Goal: Task Accomplishment & Management: Manage account settings

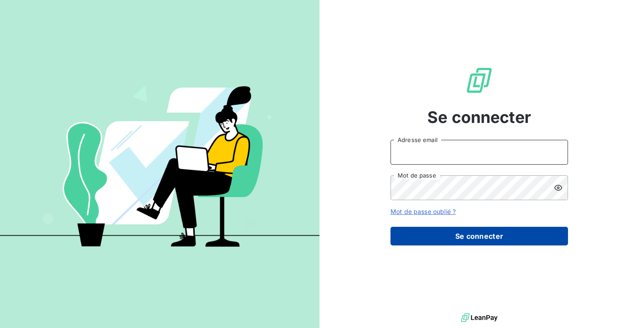
type input "alain.d@bertrand-pneus.com"
click at [481, 239] on button "Se connecter" at bounding box center [480, 236] width 178 height 19
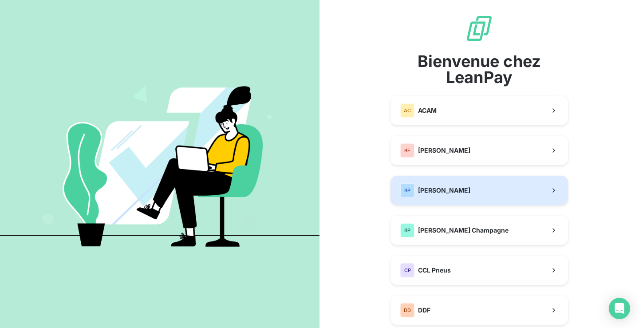
click at [448, 195] on div "BP Bertrand Pneus" at bounding box center [435, 190] width 70 height 14
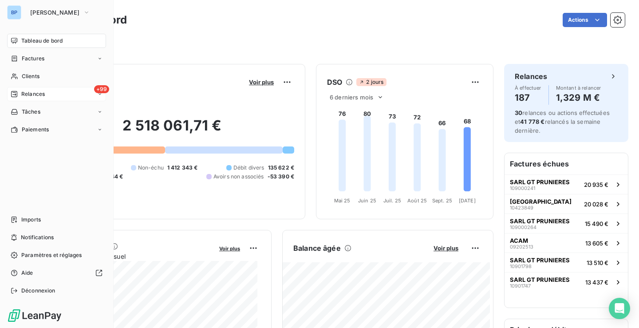
click at [44, 91] on span "Relances" at bounding box center [33, 94] width 24 height 8
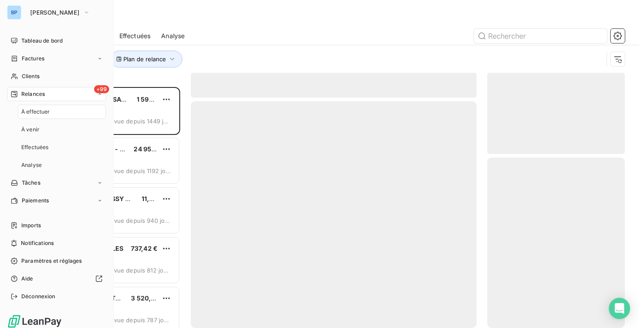
scroll to position [234, 131]
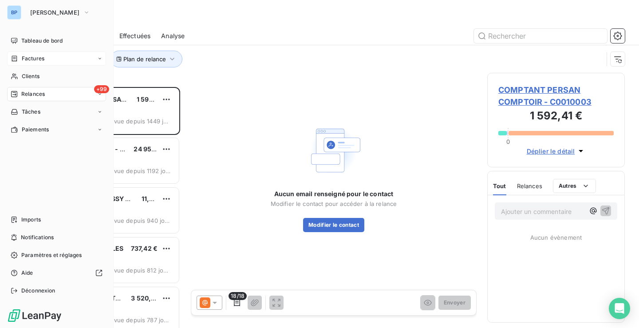
click at [70, 60] on div "Factures" at bounding box center [56, 58] width 99 height 14
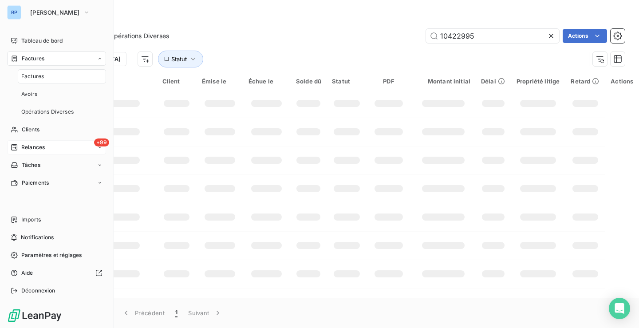
click at [70, 60] on div "Factures" at bounding box center [56, 58] width 99 height 14
click at [72, 40] on div "Tableau de bord" at bounding box center [56, 41] width 99 height 14
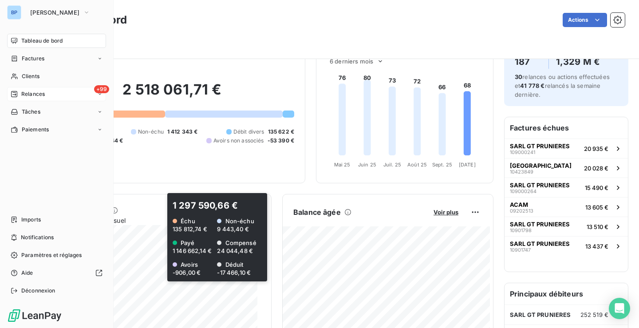
scroll to position [0, 0]
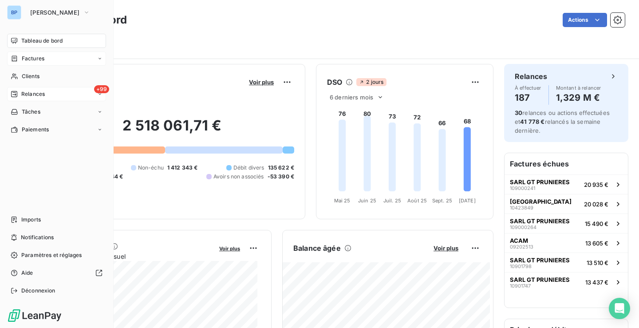
click at [36, 63] on div "Factures" at bounding box center [56, 58] width 99 height 14
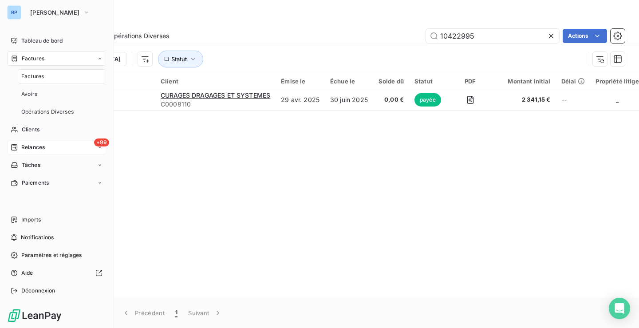
click at [48, 78] on div "Factures" at bounding box center [62, 76] width 88 height 14
click at [47, 60] on div "Factures" at bounding box center [56, 58] width 99 height 14
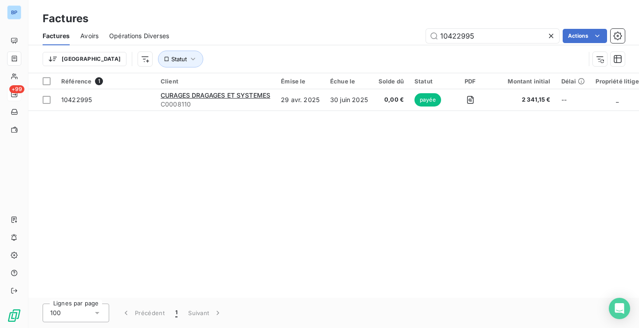
click at [555, 34] on div at bounding box center [553, 36] width 12 height 14
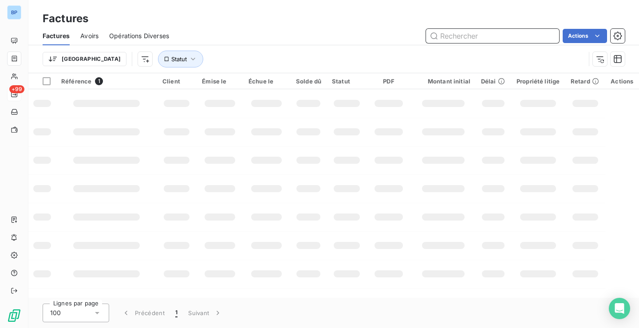
click at [513, 35] on input "text" at bounding box center [492, 36] width 133 height 14
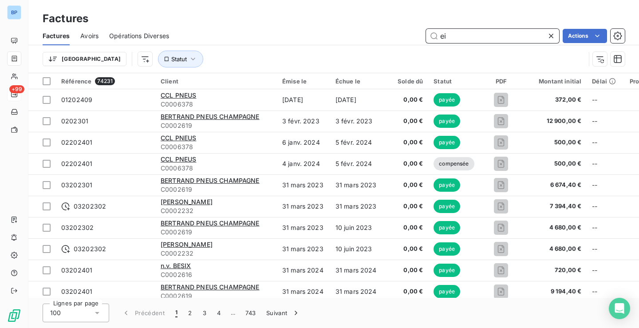
type input "e"
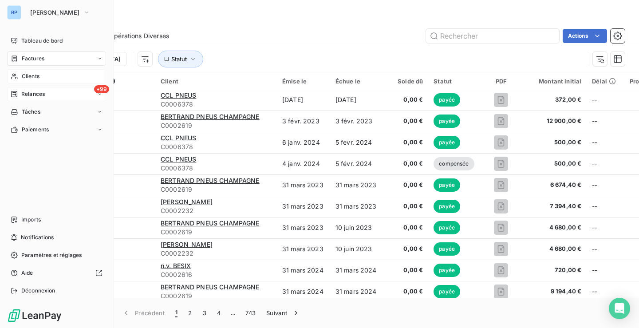
click at [27, 76] on span "Clients" at bounding box center [31, 76] width 18 height 8
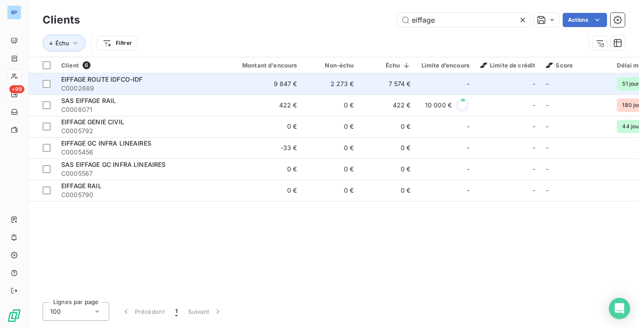
type input "eiffage"
click at [168, 87] on span "C0002689" at bounding box center [141, 88] width 160 height 9
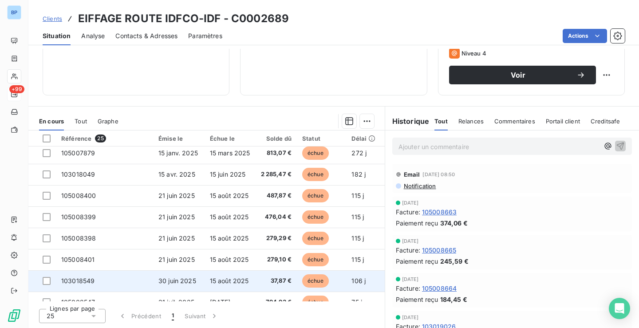
scroll to position [133, 0]
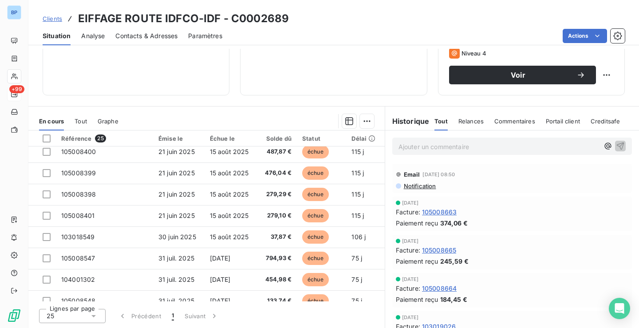
click at [87, 319] on div "25" at bounding box center [72, 316] width 67 height 14
click at [94, 317] on icon at bounding box center [93, 316] width 9 height 9
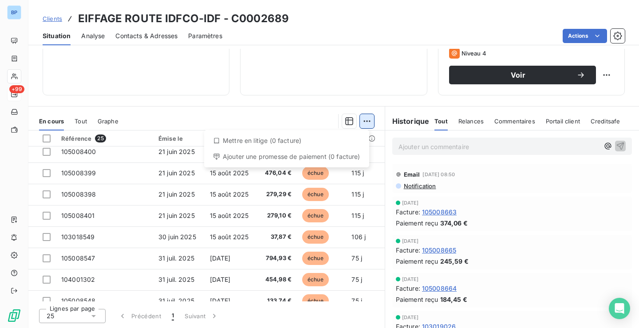
click at [366, 119] on html "BP +99 Clients EIFFAGE ROUTE IDFCO-IDF - C0002689 Situation Analyse Contacts & …" at bounding box center [319, 164] width 639 height 328
click at [351, 118] on html "BP +99 Clients EIFFAGE ROUTE IDFCO-IDF - C0002689 Situation Analyse Contacts & …" at bounding box center [319, 164] width 639 height 328
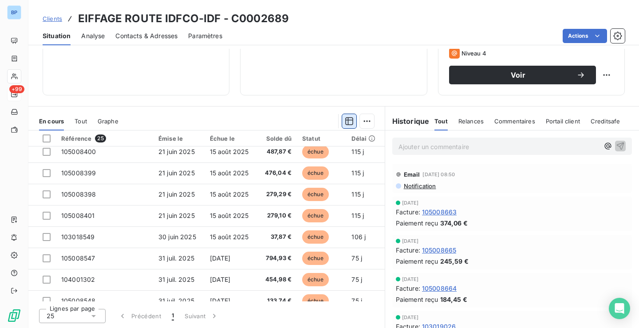
click at [347, 119] on icon "button" at bounding box center [349, 121] width 9 height 9
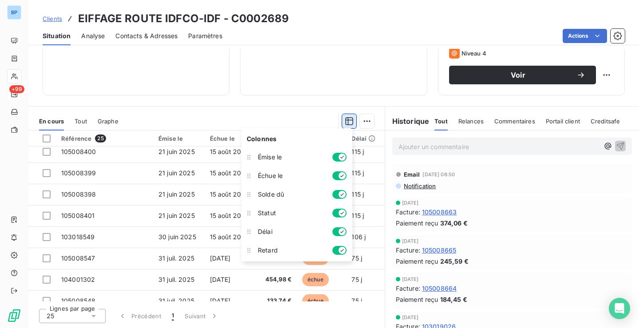
click at [347, 122] on icon "button" at bounding box center [349, 121] width 9 height 9
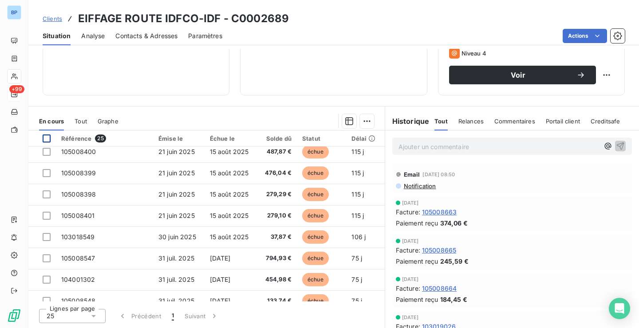
click at [49, 137] on div at bounding box center [47, 138] width 8 height 8
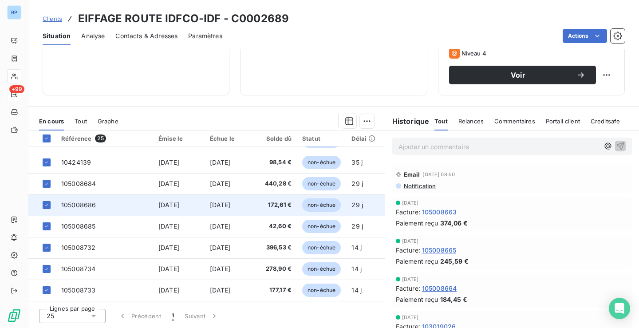
scroll to position [382, 0]
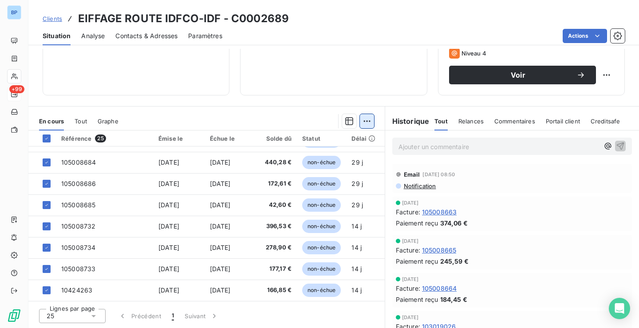
click at [365, 121] on html "BP +99 Clients EIFFAGE ROUTE IDFCO-IDF - C0002689 Situation Analyse Contacts & …" at bounding box center [319, 164] width 639 height 328
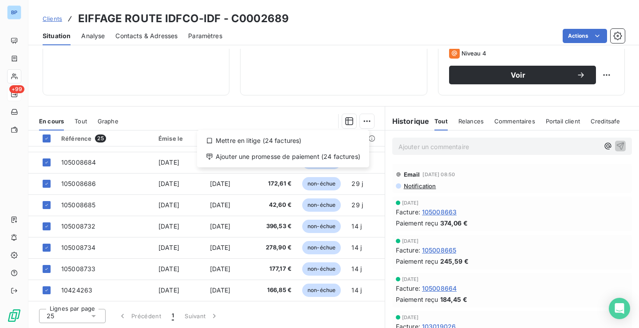
click at [368, 120] on html "BP +99 Clients EIFFAGE ROUTE IDFCO-IDF - C0002689 Situation Analyse Contacts & …" at bounding box center [319, 164] width 639 height 328
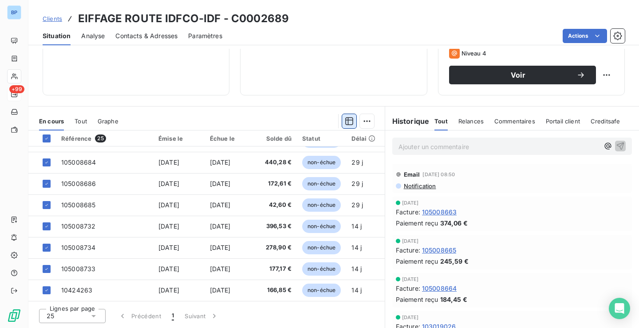
click at [346, 118] on icon "button" at bounding box center [349, 121] width 8 height 8
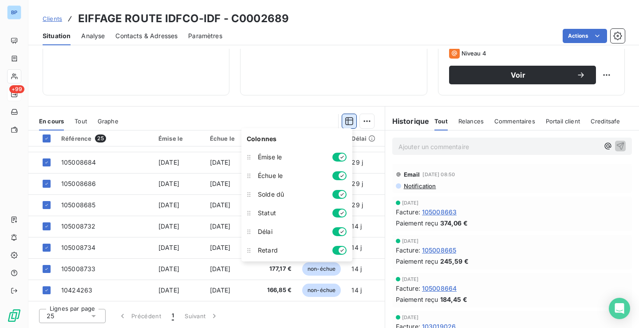
click at [347, 118] on icon "button" at bounding box center [349, 121] width 8 height 8
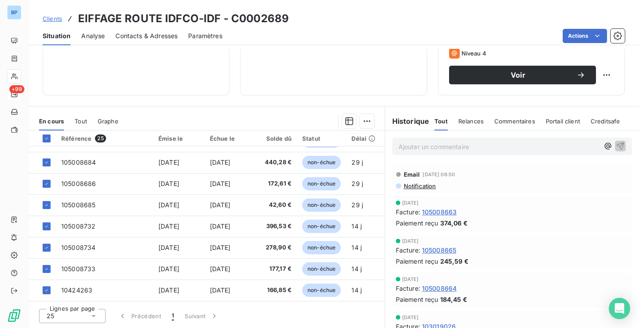
click at [309, 91] on div "Encours client 9 846,70 € 0 Échu 7 573,60 € Non-échu 2 273,11 € Crédit divers -…" at bounding box center [333, 4] width 187 height 182
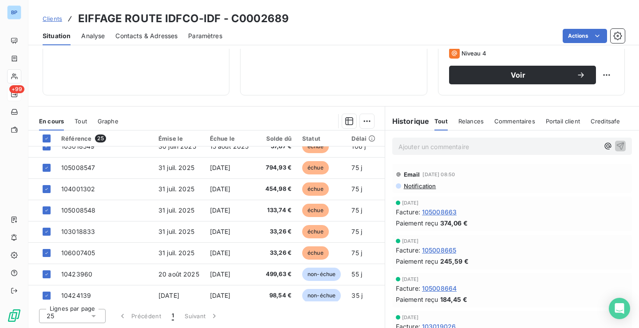
scroll to position [355, 0]
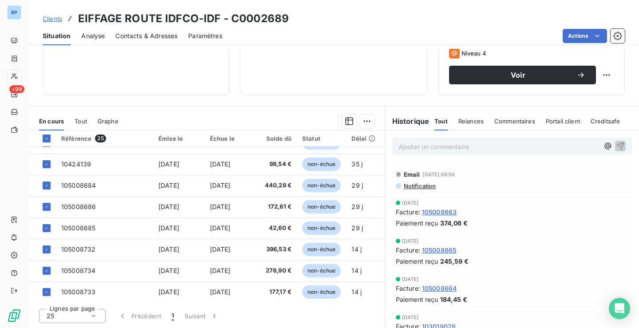
click at [116, 121] on span "Graphe" at bounding box center [108, 121] width 21 height 7
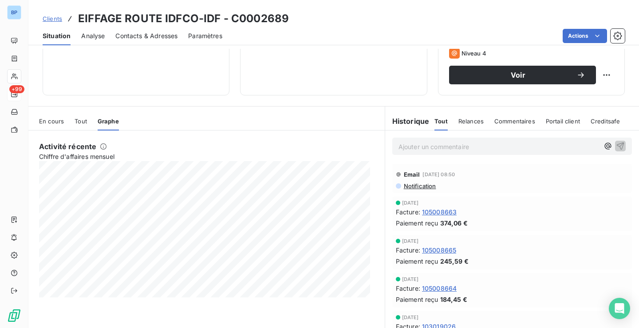
click at [42, 120] on span "En cours" at bounding box center [51, 121] width 25 height 7
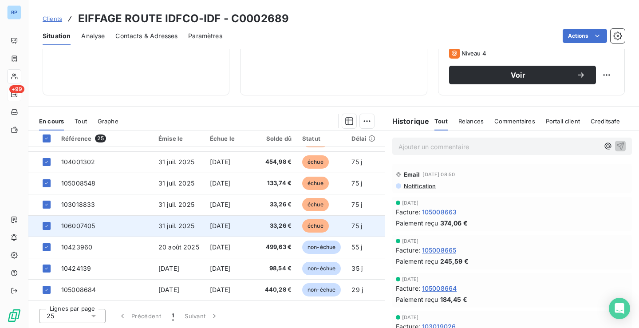
scroll to position [266, 0]
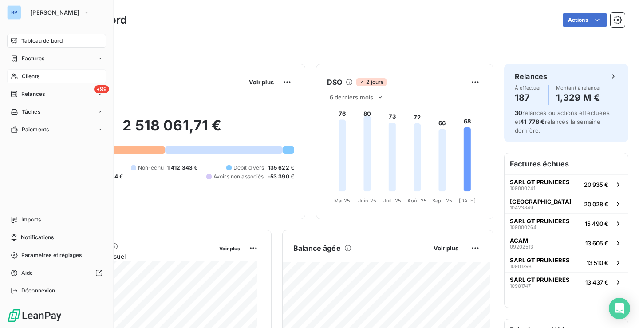
click at [24, 74] on span "Clients" at bounding box center [31, 76] width 18 height 8
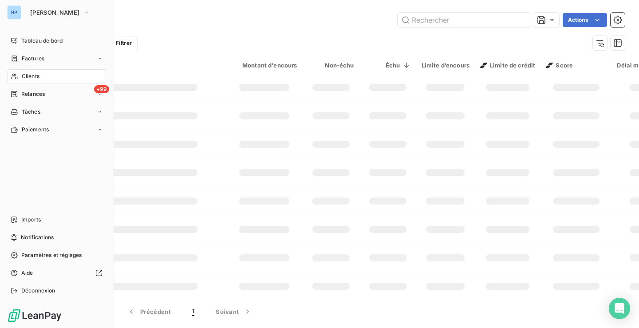
click at [100, 75] on div "Clients" at bounding box center [56, 76] width 99 height 14
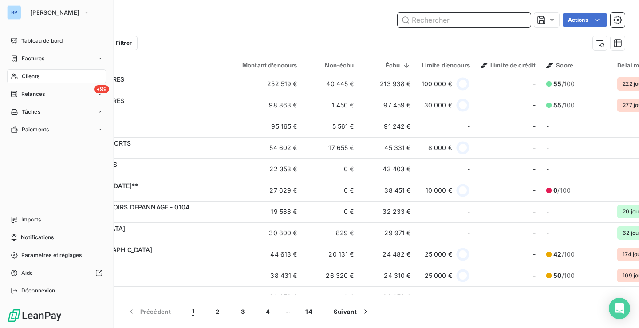
click at [422, 20] on input "text" at bounding box center [464, 20] width 133 height 14
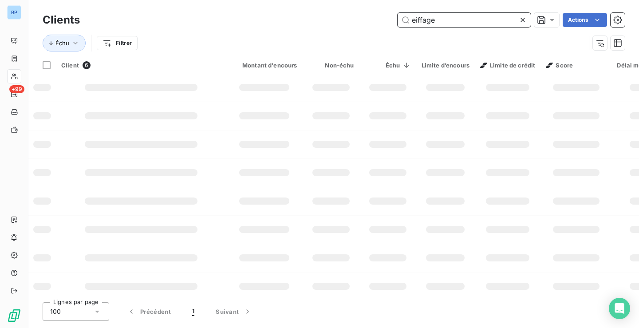
type input "eiffage"
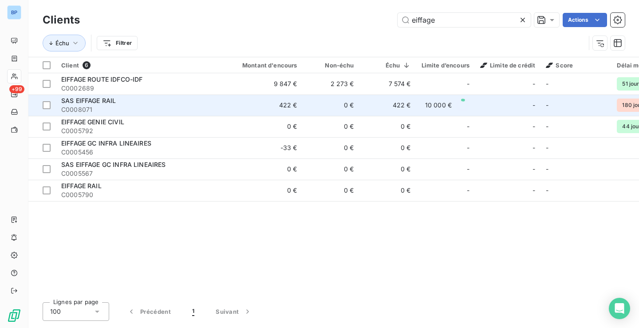
click at [219, 107] on span "C0008071" at bounding box center [141, 109] width 160 height 9
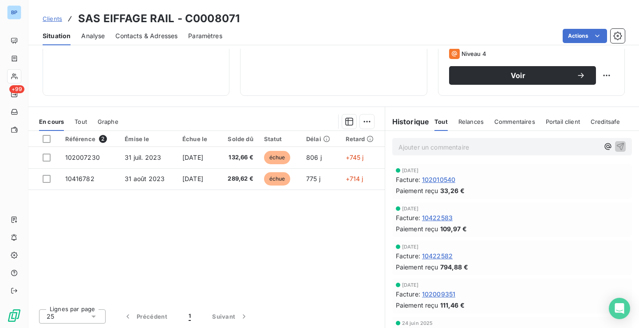
scroll to position [141, 0]
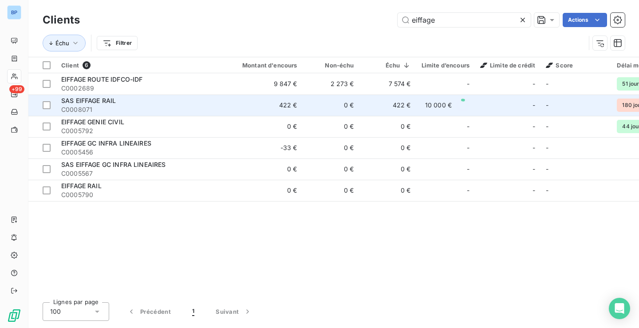
click at [237, 106] on td "422 €" at bounding box center [264, 105] width 76 height 21
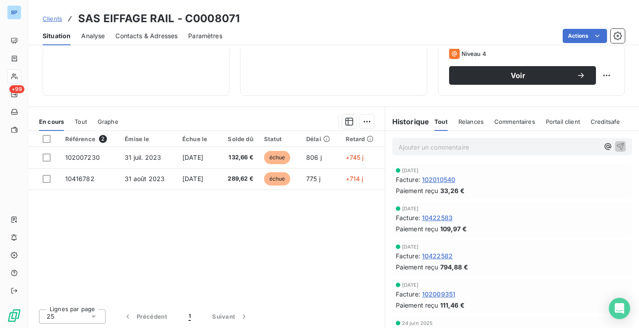
scroll to position [141, 0]
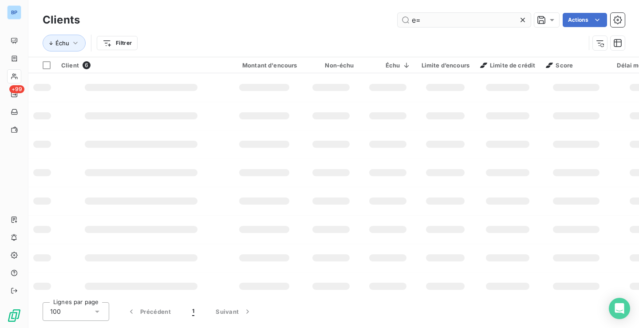
type input "e"
type input "keolis"
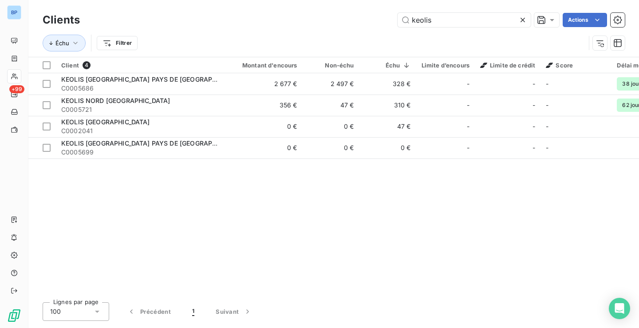
drag, startPoint x: 263, startPoint y: 300, endPoint x: 277, endPoint y: 297, distance: 14.4
click at [277, 297] on div "Clients keolis Actions Échu Filtrer Client 4 Montant d'encours Non-échu Échu Li…" at bounding box center [333, 164] width 611 height 328
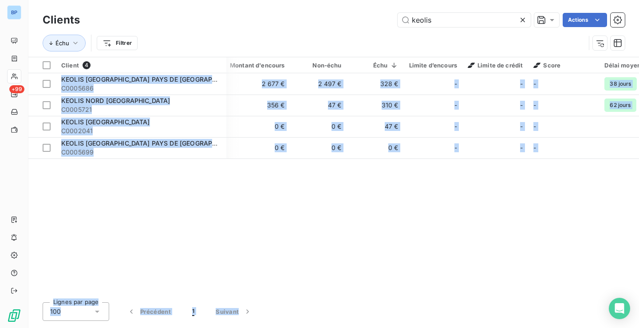
scroll to position [0, 17]
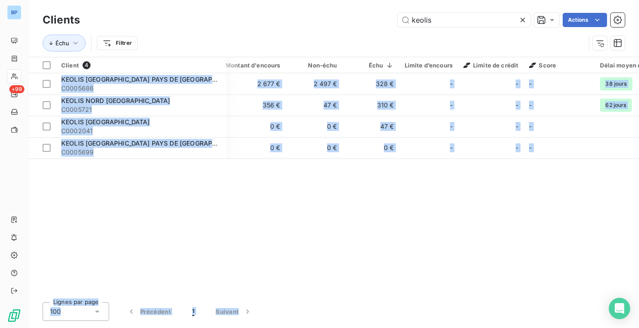
click at [286, 257] on div "Client 4 Montant d'encours Non-échu Échu Limite d’encours Limite de crédit Scor…" at bounding box center [333, 176] width 611 height 238
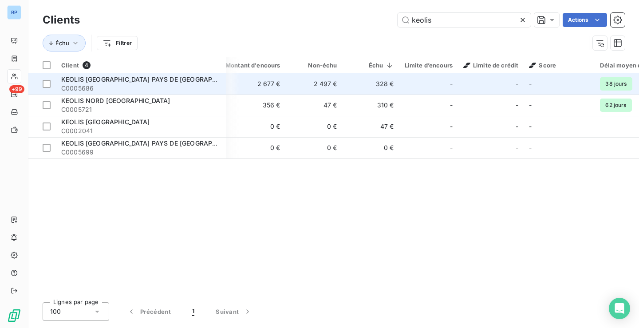
click at [199, 87] on span "C0005686" at bounding box center [141, 88] width 160 height 9
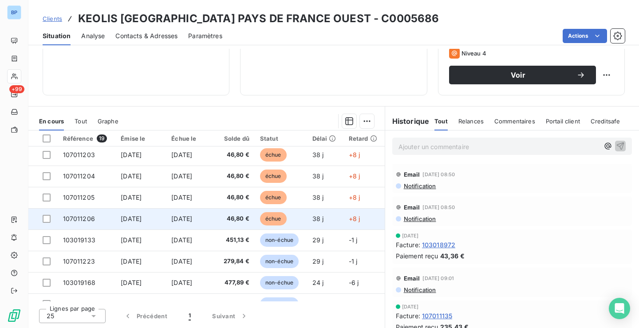
scroll to position [89, 0]
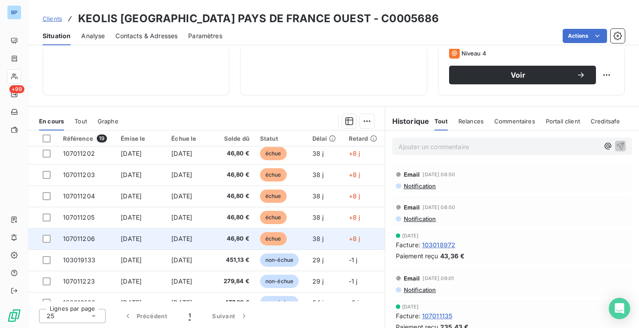
click at [241, 237] on span "46,80 €" at bounding box center [235, 238] width 28 height 9
